Goal: Transaction & Acquisition: Book appointment/travel/reservation

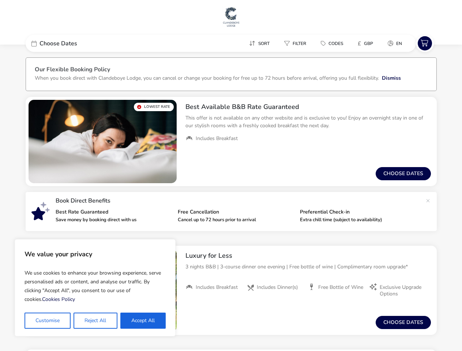
click at [231, 175] on div "From / Total Price £0 Choose dates" at bounding box center [307, 173] width 257 height 25
click at [48, 321] on button "Customise" at bounding box center [47, 321] width 46 height 16
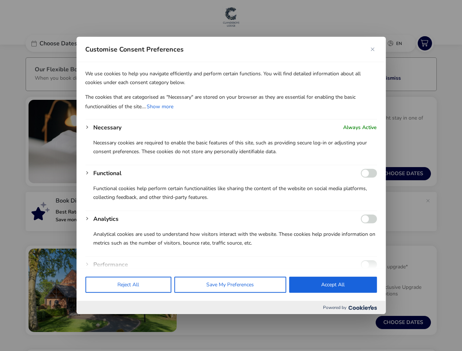
click at [95, 321] on div at bounding box center [231, 175] width 462 height 351
click at [143, 90] on p "We use cookies to help you navigate efficiently and perform certain functions. …" at bounding box center [230, 78] width 291 height 23
click at [80, 43] on div at bounding box center [231, 175] width 462 height 351
click at [80, 43] on div "Customise Consent Preferences" at bounding box center [230, 49] width 309 height 25
click at [148, 43] on div "Customise Consent Preferences" at bounding box center [230, 49] width 309 height 25
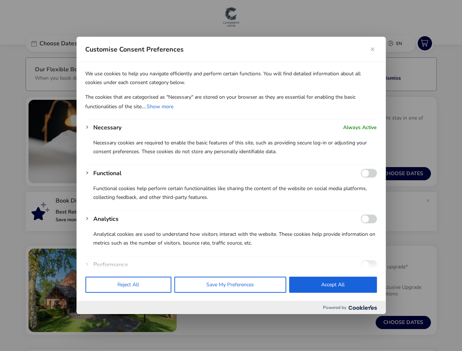
click at [261, 43] on div "Customise Consent Preferences" at bounding box center [230, 49] width 309 height 25
click at [296, 43] on div "Customise Consent Preferences" at bounding box center [230, 49] width 309 height 25
